Goal: Navigation & Orientation: Find specific page/section

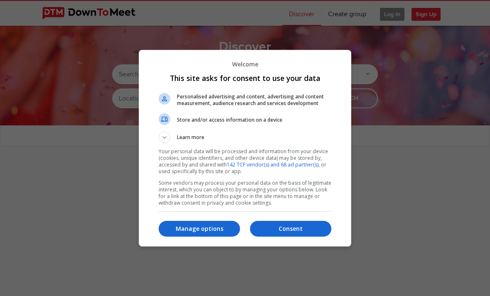
select select "null"
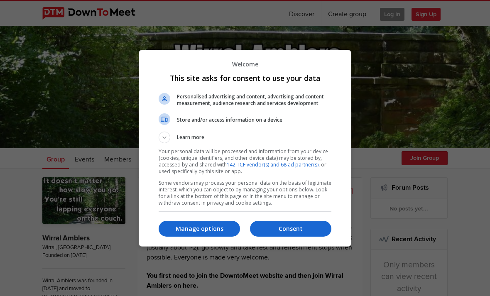
click at [300, 231] on p "Consent" at bounding box center [290, 229] width 81 height 8
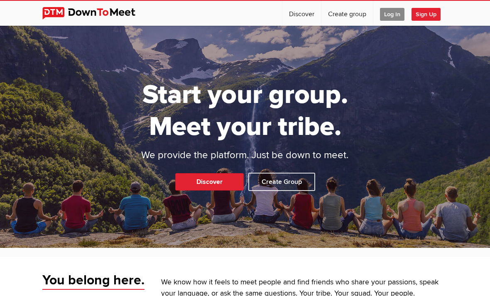
click at [230, 191] on link "Discover" at bounding box center [209, 181] width 69 height 17
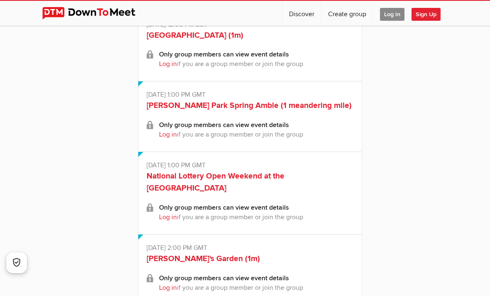
scroll to position [1116, 0]
